Goal: Task Accomplishment & Management: Complete application form

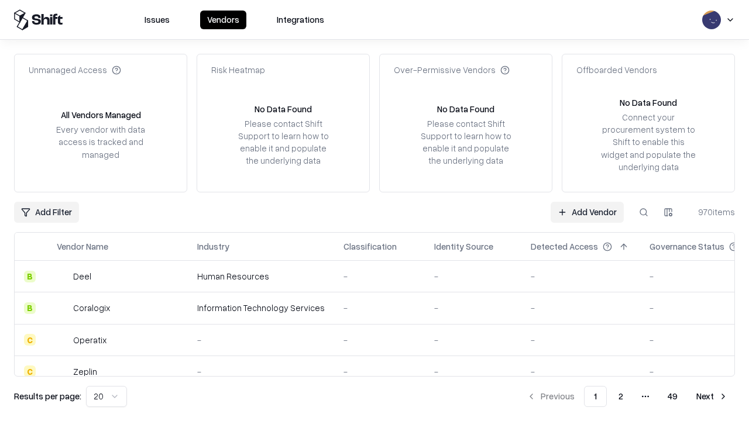
click at [587, 212] on link "Add Vendor" at bounding box center [587, 212] width 73 height 21
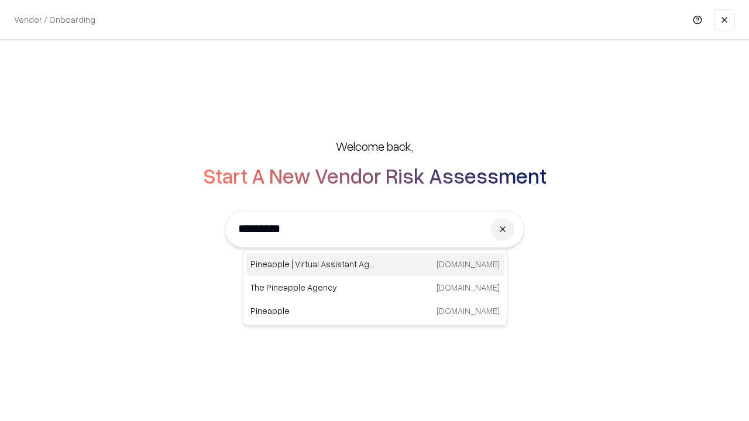
click at [375, 265] on div "Pineapple | Virtual Assistant Agency [DOMAIN_NAME]" at bounding box center [375, 264] width 259 height 23
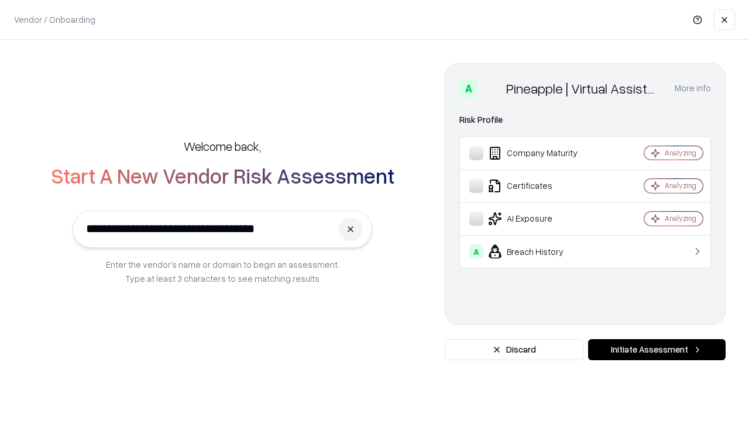
type input "**********"
click at [657, 350] on button "Initiate Assessment" at bounding box center [657, 349] width 138 height 21
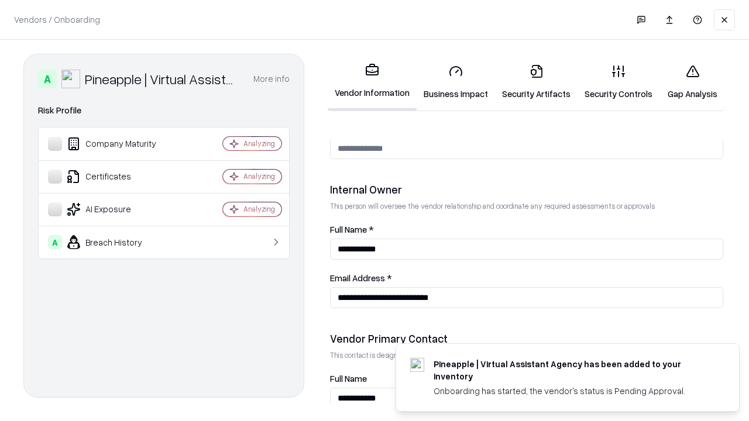
scroll to position [606, 0]
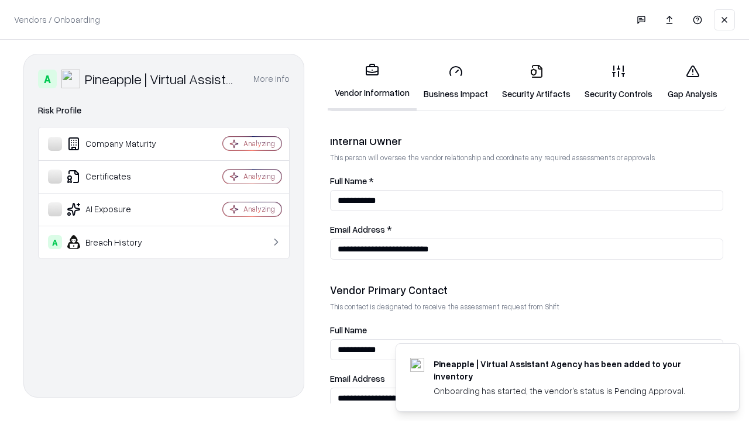
click at [456, 82] on link "Business Impact" at bounding box center [456, 82] width 78 height 54
click at [692, 82] on link "Gap Analysis" at bounding box center [693, 82] width 66 height 54
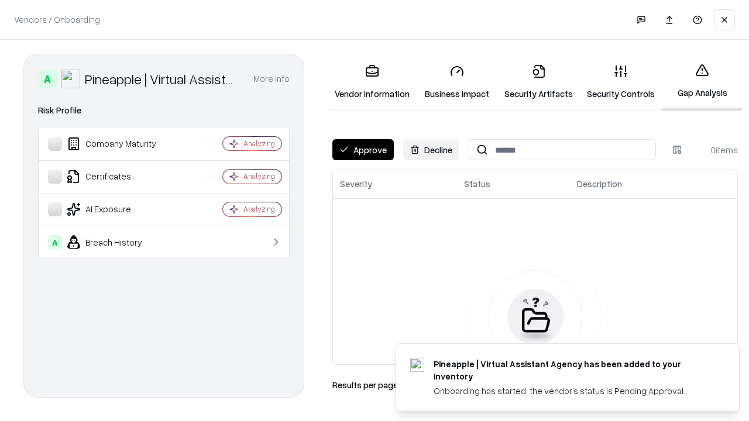
click at [363, 150] on button "Approve" at bounding box center [362, 149] width 61 height 21
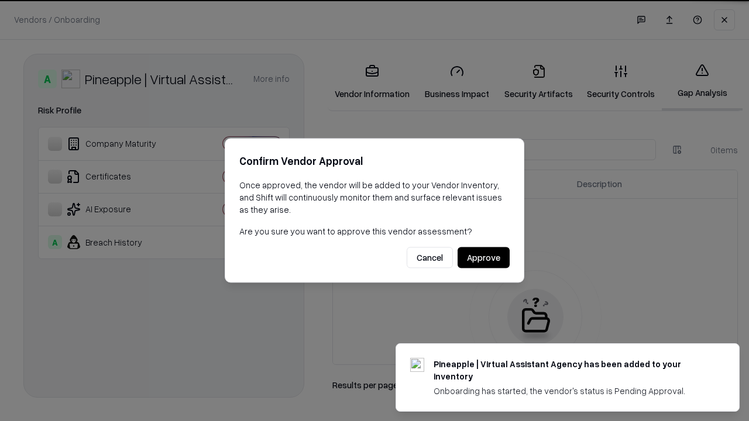
click at [483, 258] on button "Approve" at bounding box center [484, 258] width 52 height 21
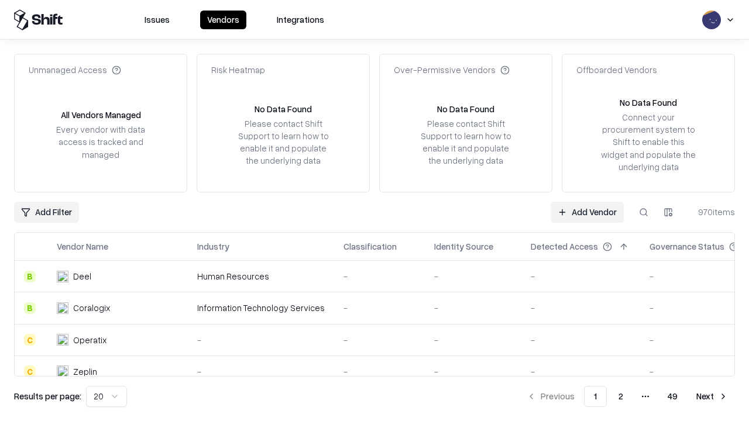
type input "**********"
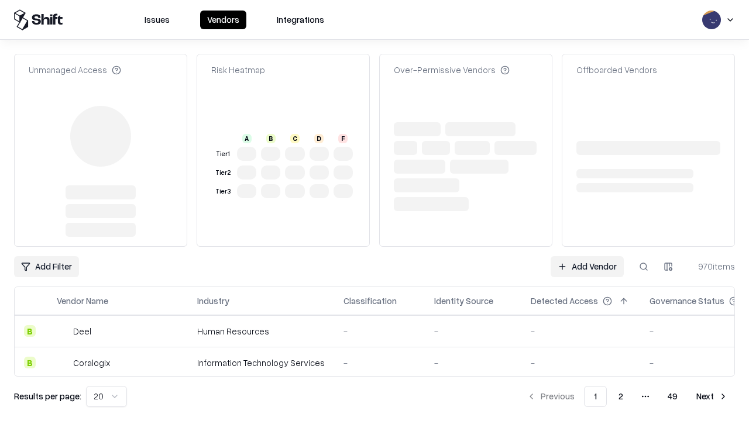
click at [587, 256] on link "Add Vendor" at bounding box center [587, 266] width 73 height 21
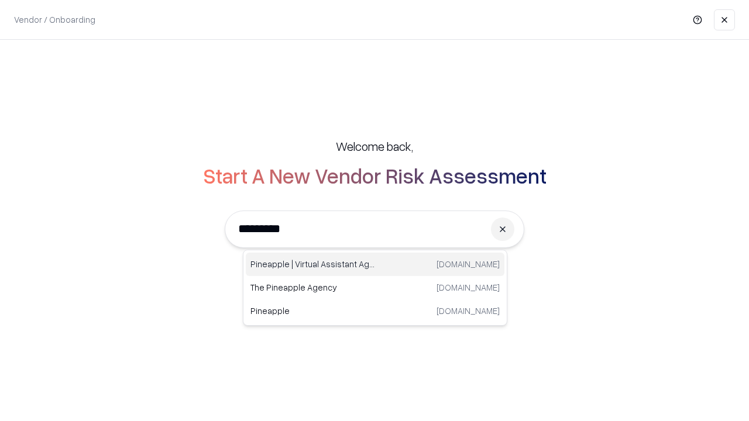
click at [375, 265] on div "Pineapple | Virtual Assistant Agency [DOMAIN_NAME]" at bounding box center [375, 264] width 259 height 23
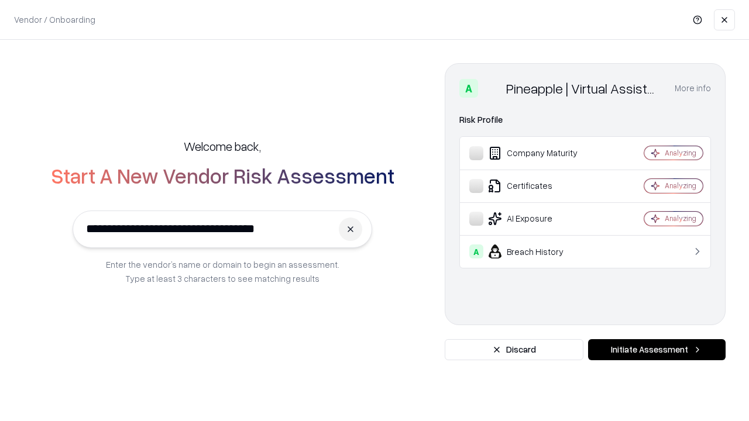
type input "**********"
click at [657, 350] on button "Initiate Assessment" at bounding box center [657, 349] width 138 height 21
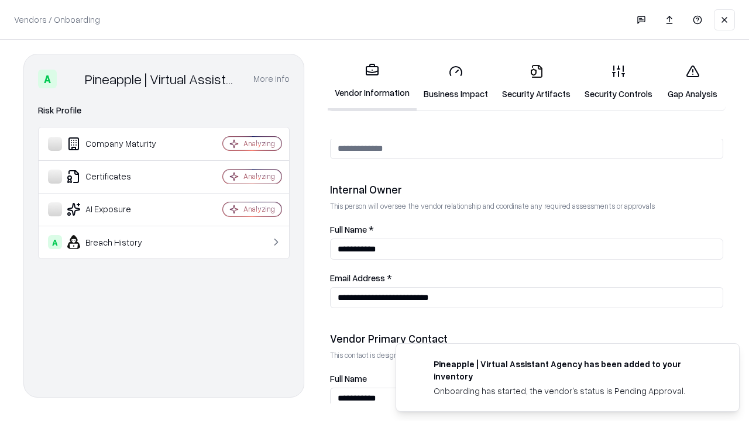
scroll to position [606, 0]
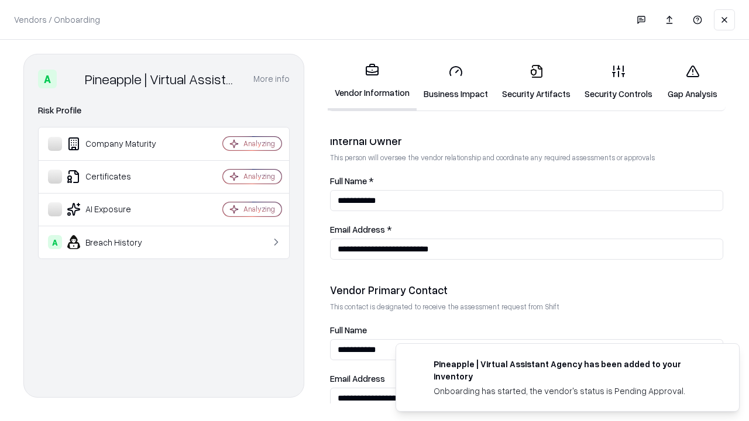
click at [692, 82] on link "Gap Analysis" at bounding box center [693, 82] width 66 height 54
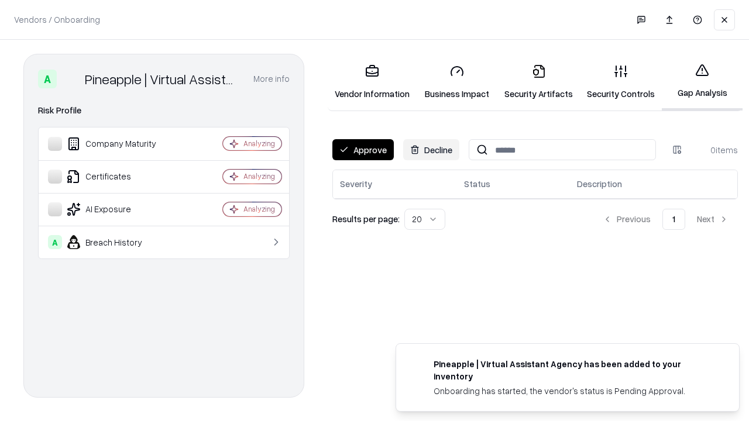
click at [363, 150] on button "Approve" at bounding box center [362, 149] width 61 height 21
